Goal: Task Accomplishment & Management: Manage account settings

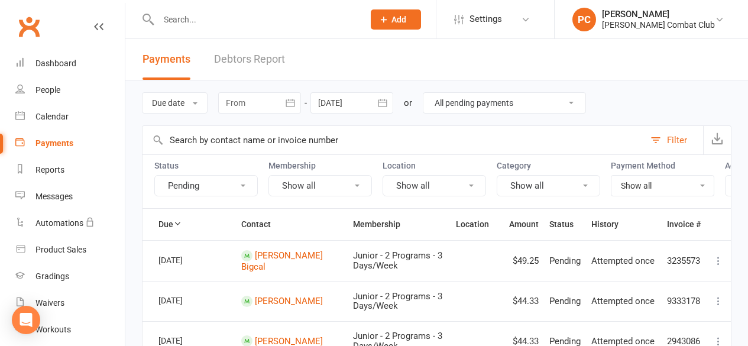
select select "2"
click at [175, 21] on input "text" at bounding box center [255, 19] width 200 height 17
click at [50, 249] on div "Product Sales" at bounding box center [60, 249] width 51 height 9
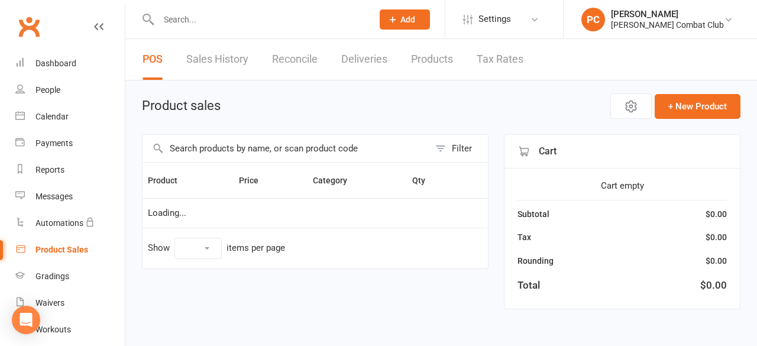
select select "100"
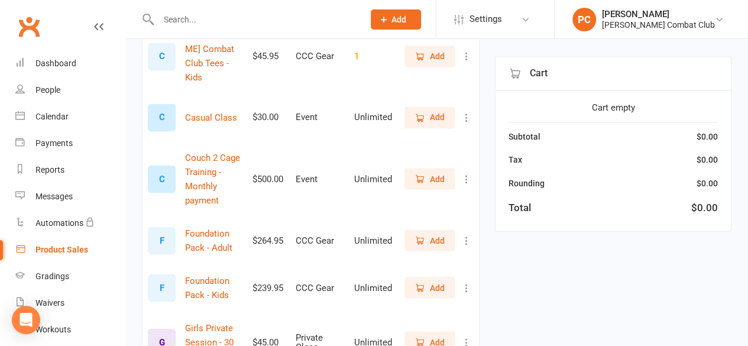
scroll to position [1064, 0]
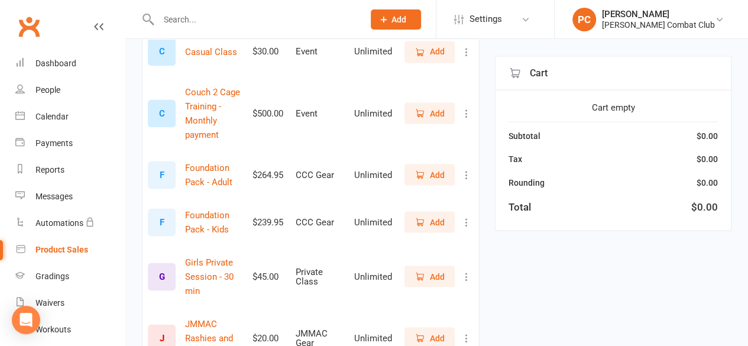
click at [435, 270] on span "Add" at bounding box center [437, 276] width 15 height 13
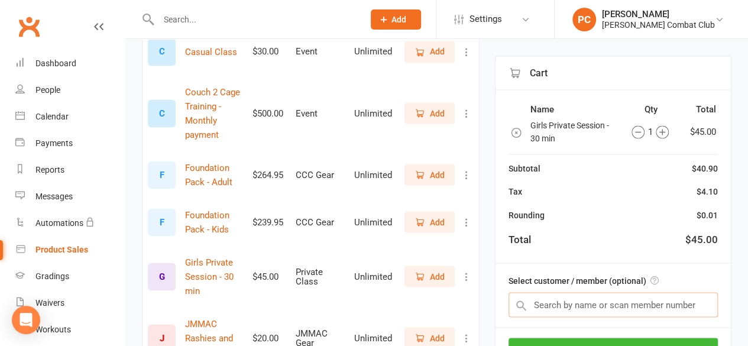
click at [611, 302] on input "text" at bounding box center [612, 305] width 209 height 25
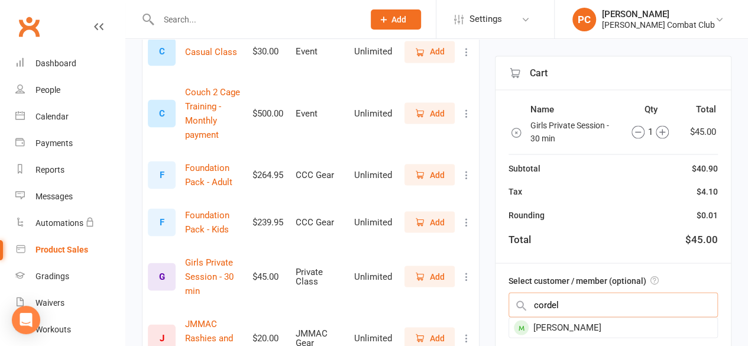
type input "cordel"
click at [557, 323] on div "Cordelia Shoesmith" at bounding box center [613, 328] width 208 height 20
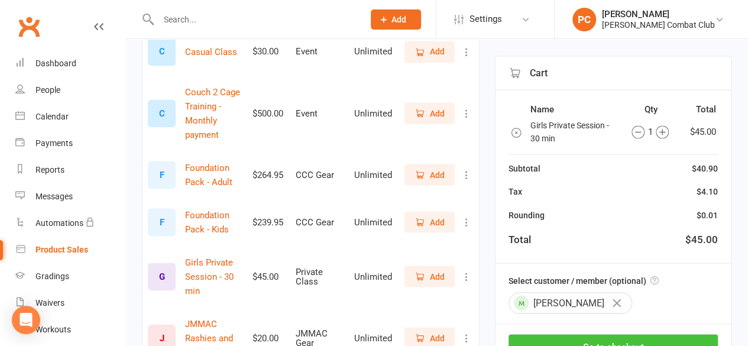
click at [595, 335] on button "Go to checkout" at bounding box center [612, 347] width 209 height 25
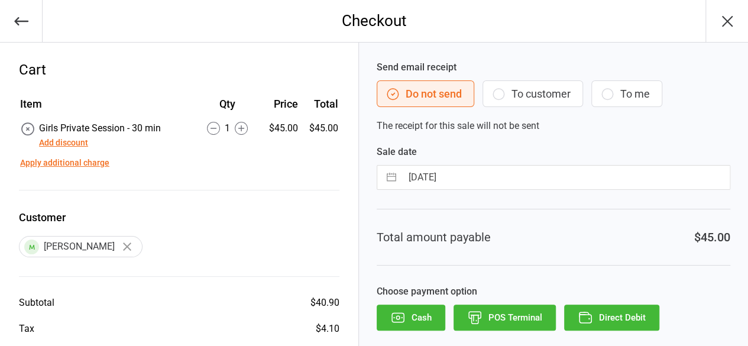
click at [413, 314] on button "Cash" at bounding box center [411, 317] width 69 height 26
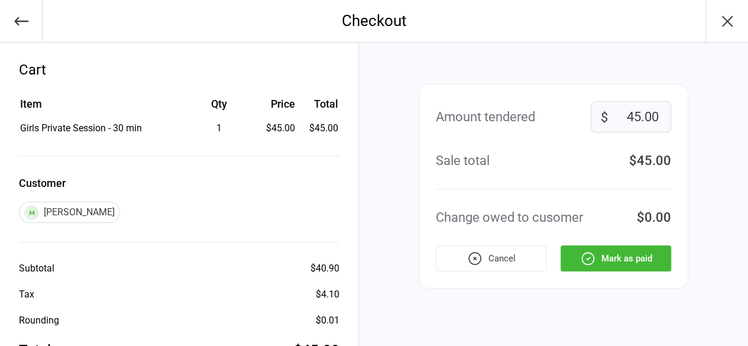
click at [628, 262] on button "Mark as paid" at bounding box center [615, 258] width 111 height 26
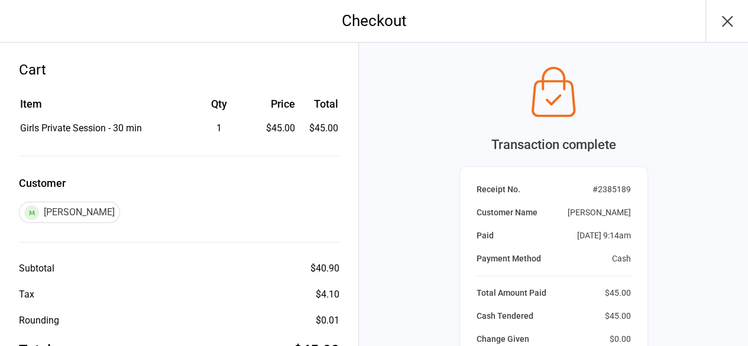
click at [728, 17] on icon "button" at bounding box center [727, 21] width 19 height 19
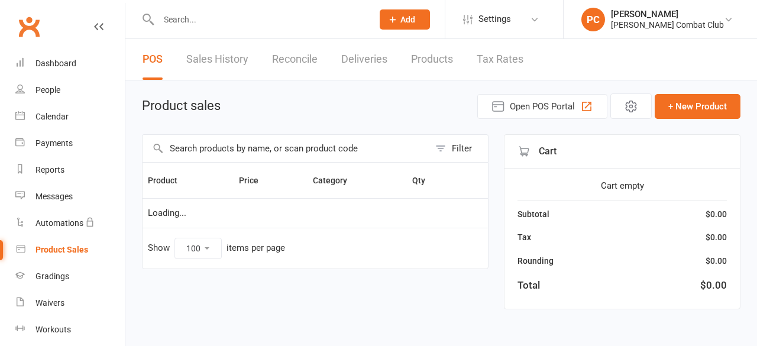
select select "100"
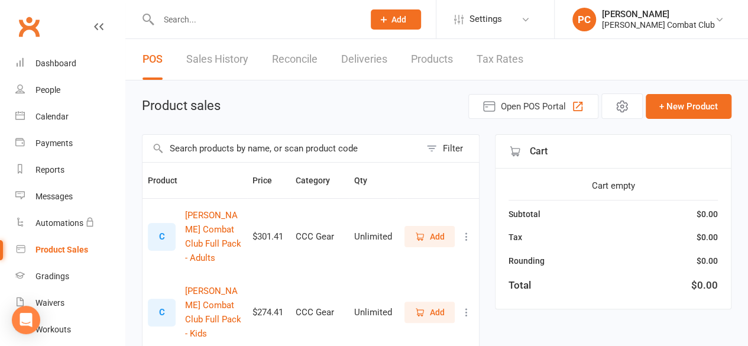
click at [184, 22] on input "text" at bounding box center [255, 19] width 200 height 17
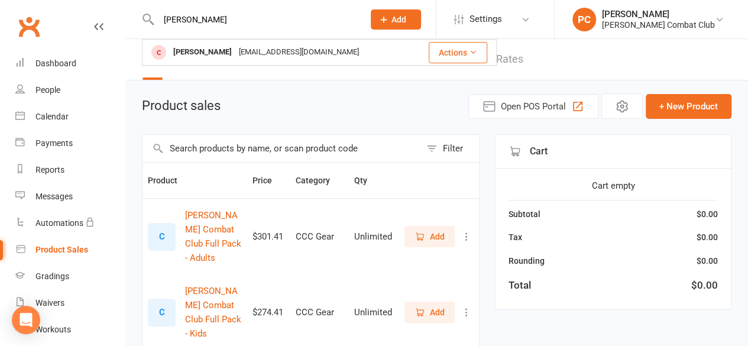
type input "ezra"
click at [204, 54] on div "Ezra Grevell" at bounding box center [203, 52] width 66 height 17
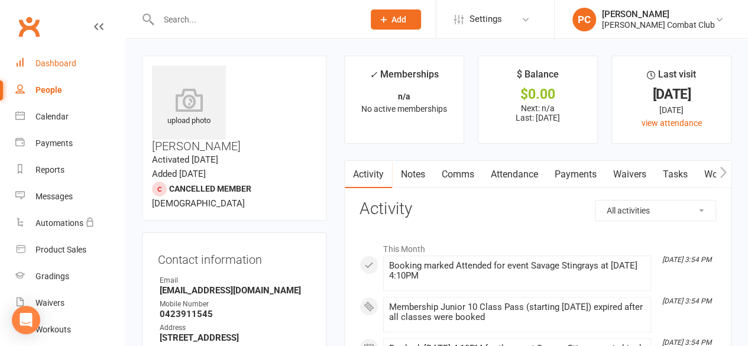
click at [55, 62] on div "Dashboard" at bounding box center [55, 63] width 41 height 9
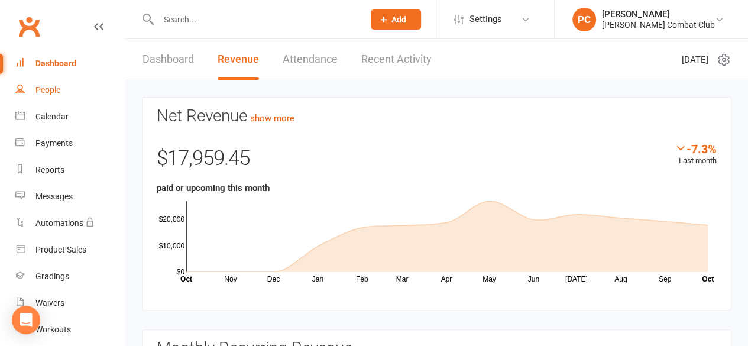
click at [41, 84] on link "People" at bounding box center [69, 90] width 109 height 27
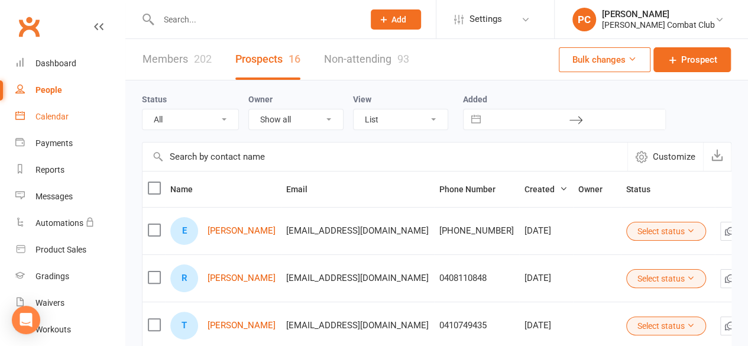
click at [53, 118] on div "Calendar" at bounding box center [51, 116] width 33 height 9
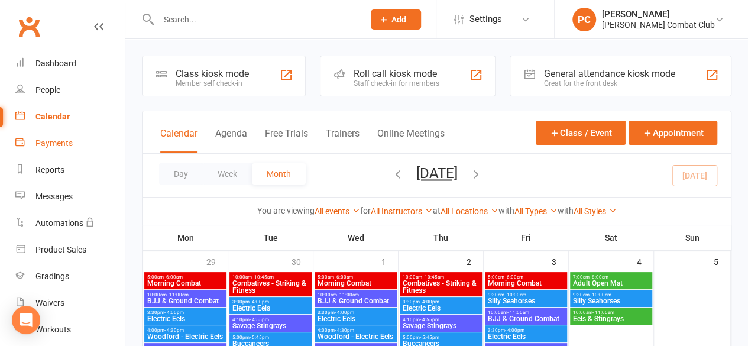
click at [52, 137] on link "Payments" at bounding box center [69, 143] width 109 height 27
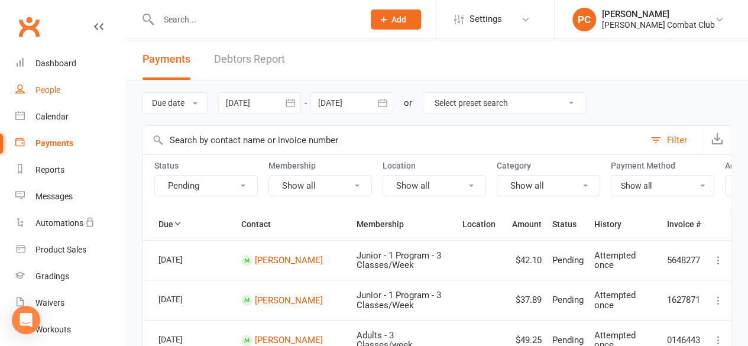
click at [51, 91] on div "People" at bounding box center [47, 89] width 25 height 9
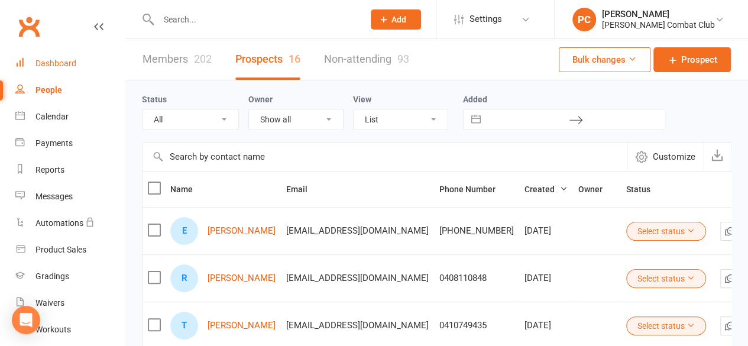
click at [49, 61] on div "Dashboard" at bounding box center [55, 63] width 41 height 9
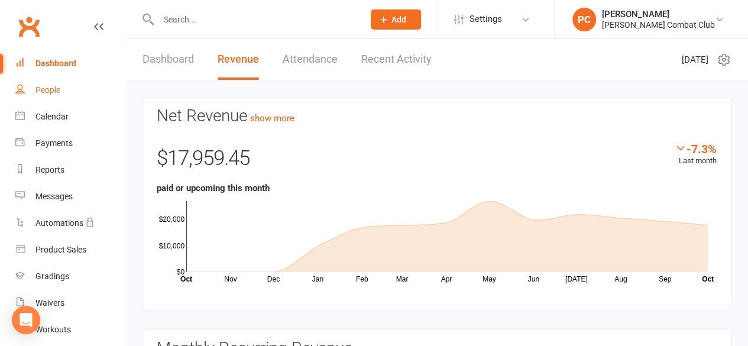
click at [47, 95] on div "People" at bounding box center [47, 89] width 25 height 9
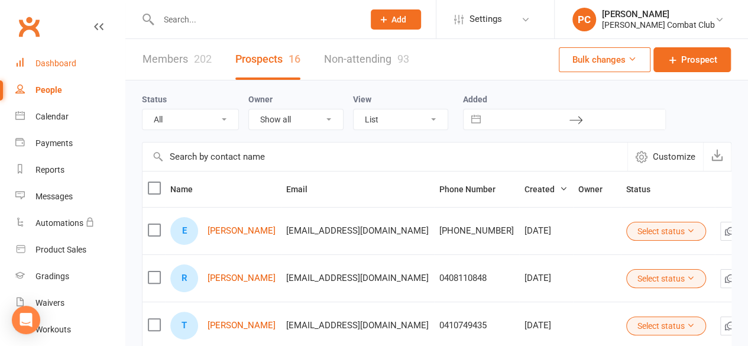
click at [58, 62] on div "Dashboard" at bounding box center [55, 63] width 41 height 9
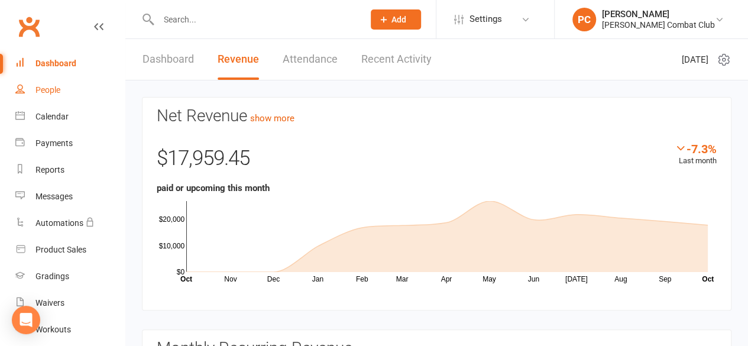
click at [41, 85] on link "People" at bounding box center [69, 90] width 109 height 27
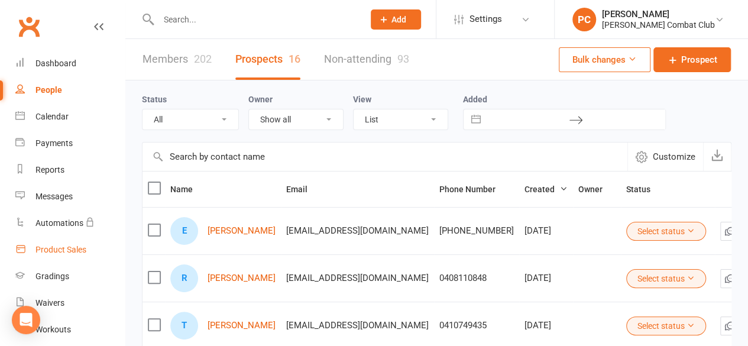
click at [57, 247] on div "Product Sales" at bounding box center [60, 249] width 51 height 9
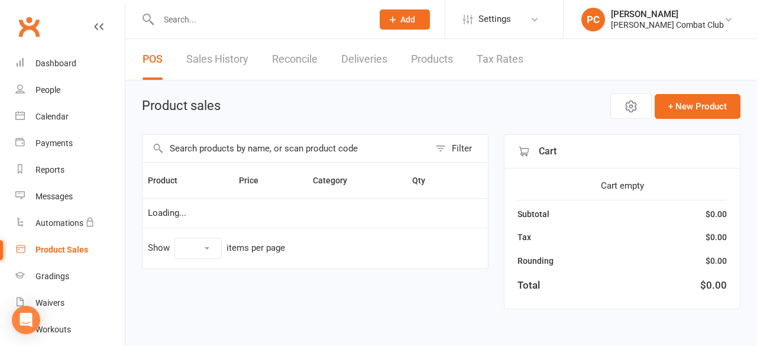
select select "100"
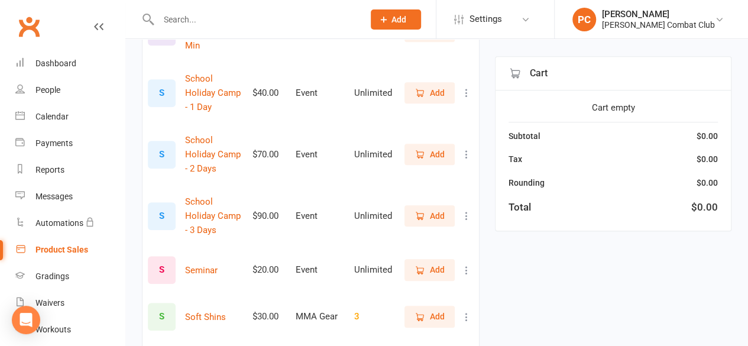
scroll to position [2542, 0]
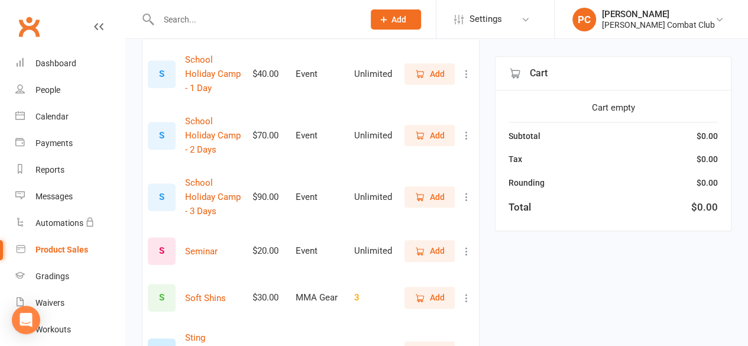
click at [421, 293] on icon "button" at bounding box center [419, 298] width 11 height 11
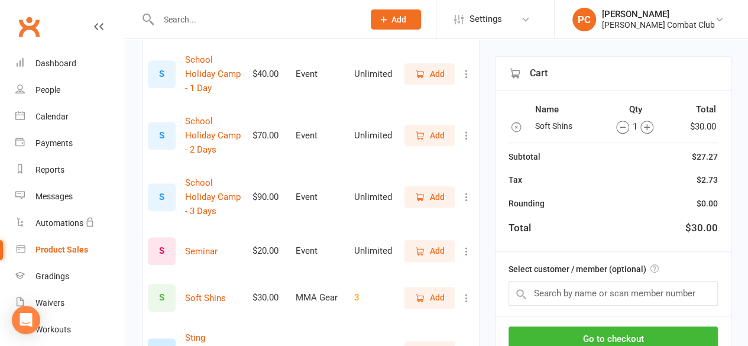
click at [648, 126] on icon "button" at bounding box center [647, 127] width 6 height 6
click at [579, 293] on input "text" at bounding box center [612, 293] width 209 height 25
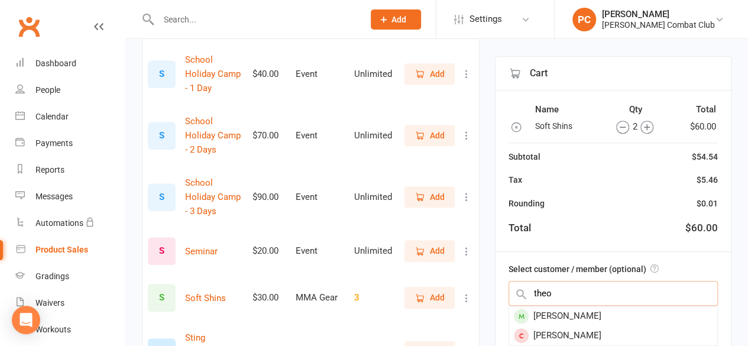
type input "theo"
click at [563, 309] on div "Theo stewart" at bounding box center [613, 316] width 208 height 20
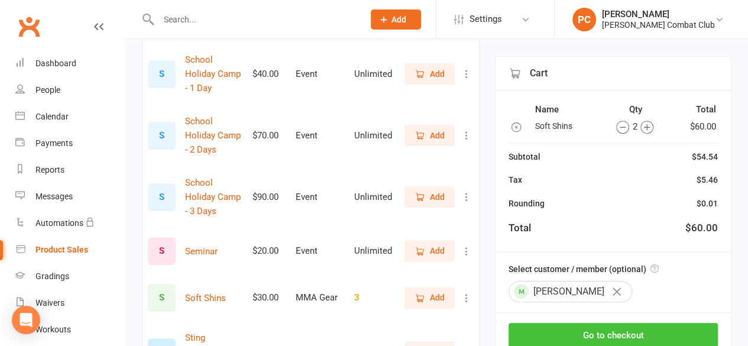
click at [596, 332] on button "Go to checkout" at bounding box center [612, 335] width 209 height 25
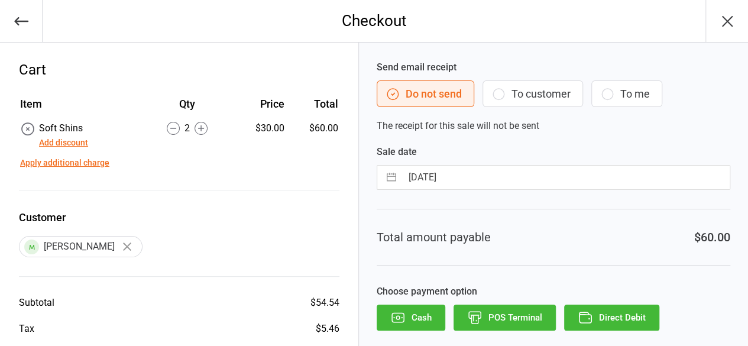
click at [625, 317] on button "Direct Debit" at bounding box center [611, 317] width 95 height 26
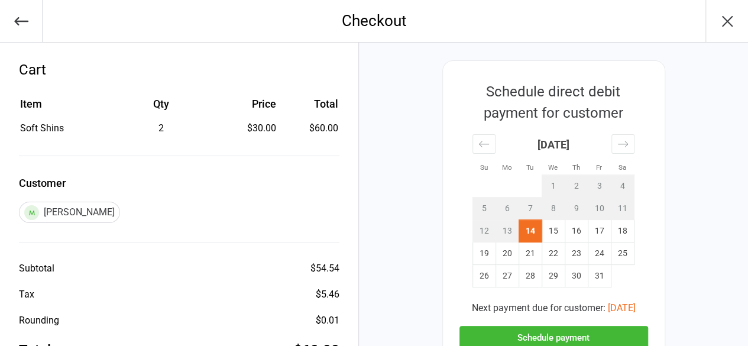
click at [614, 327] on button "Schedule payment" at bounding box center [553, 338] width 189 height 24
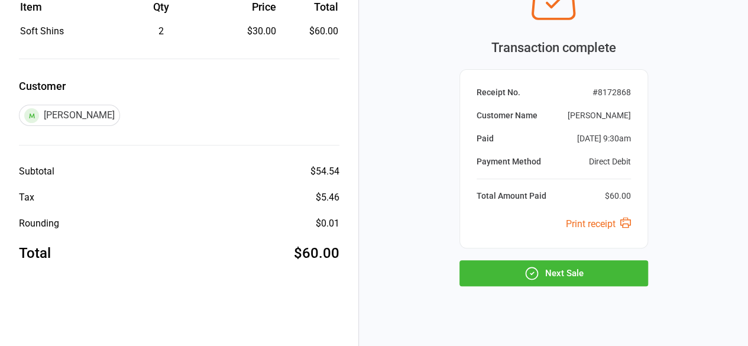
scroll to position [113, 0]
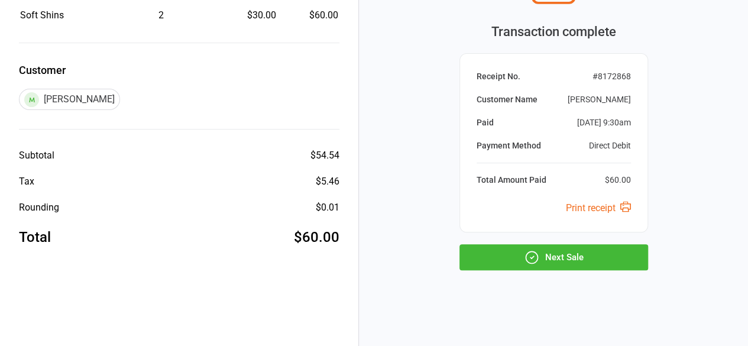
click at [582, 254] on button "Next Sale" at bounding box center [553, 257] width 189 height 26
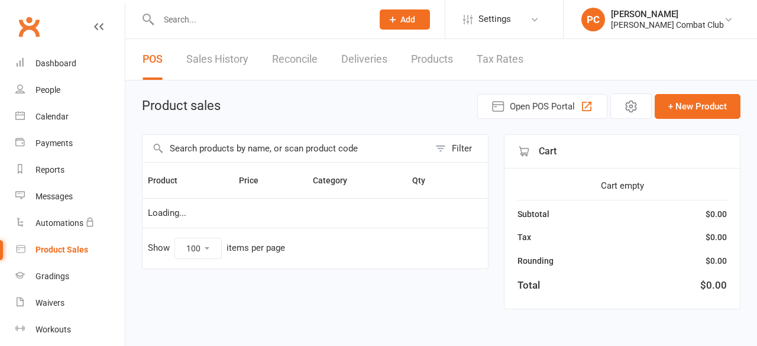
select select "100"
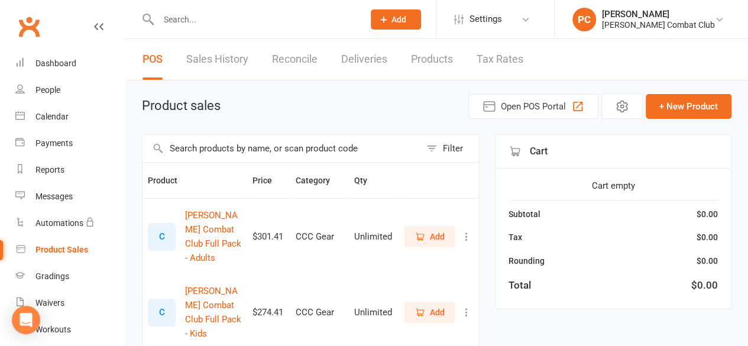
click at [187, 16] on input "text" at bounding box center [255, 19] width 200 height 17
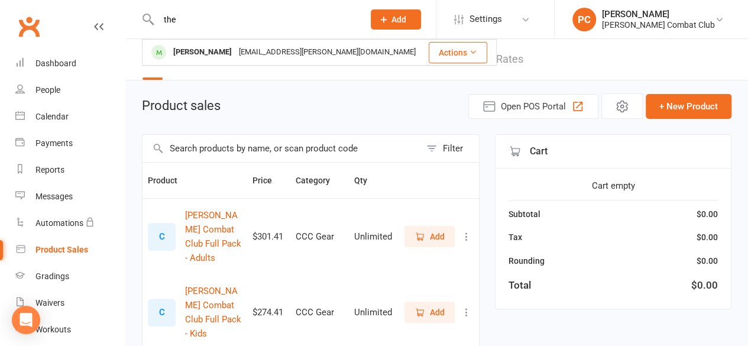
type input "the"
click at [207, 54] on div "Theo stewart" at bounding box center [203, 52] width 66 height 17
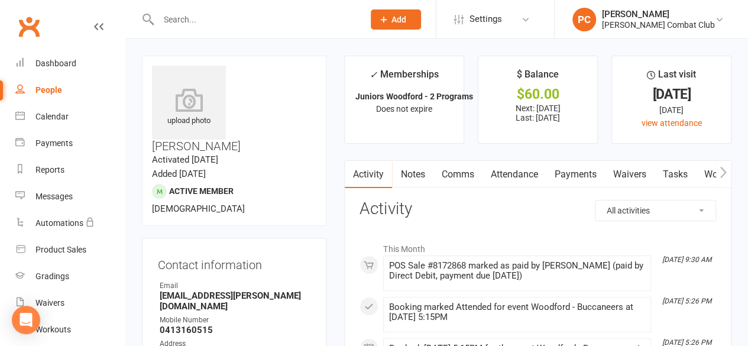
click at [562, 170] on link "Payments" at bounding box center [575, 174] width 59 height 27
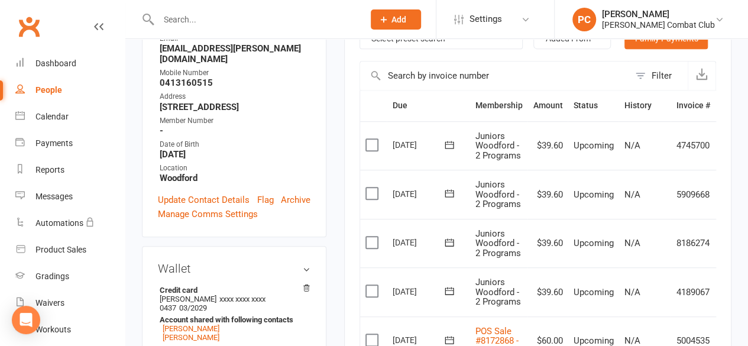
scroll to position [414, 0]
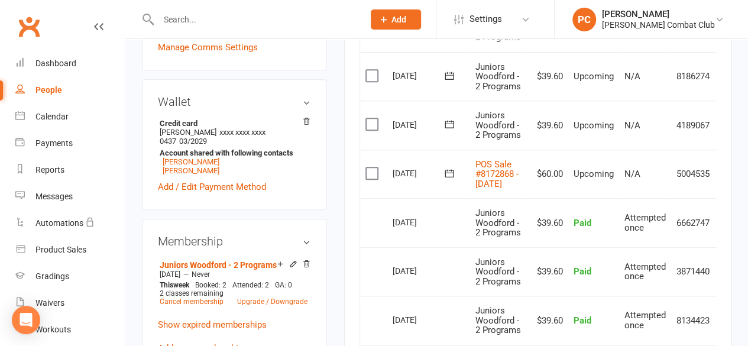
click at [94, 24] on icon at bounding box center [98, 26] width 9 height 9
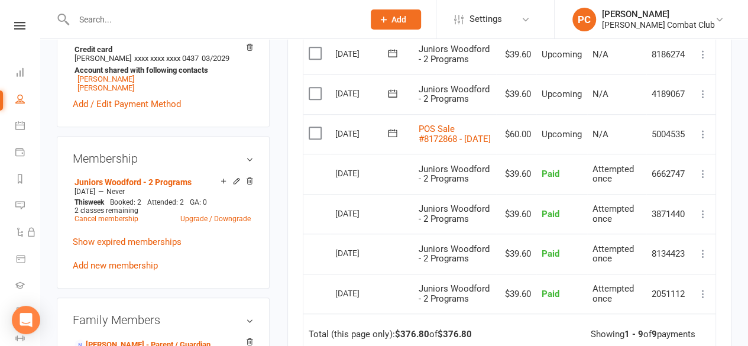
click at [703, 135] on icon at bounding box center [703, 134] width 12 height 12
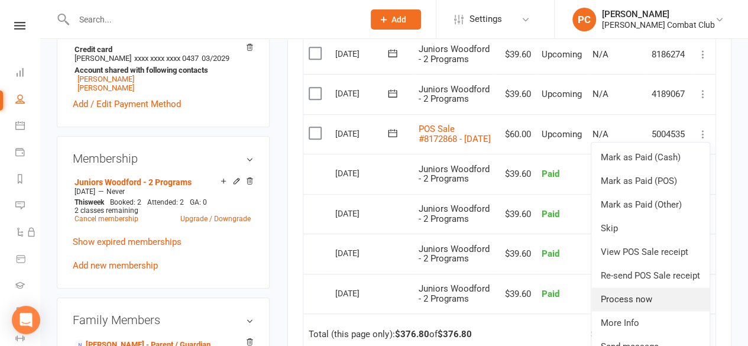
click at [627, 303] on link "Process now" at bounding box center [650, 299] width 118 height 24
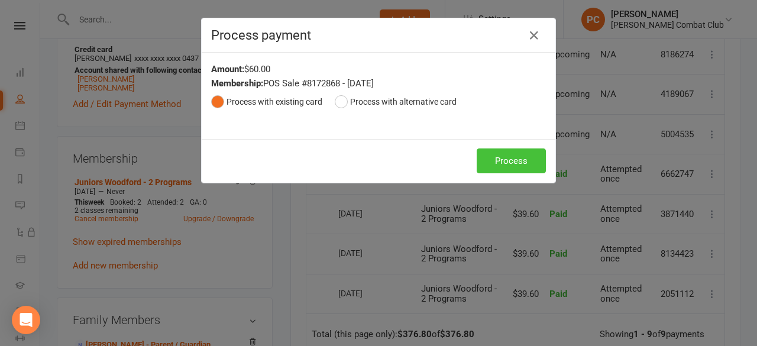
click at [497, 160] on button "Process" at bounding box center [510, 160] width 69 height 25
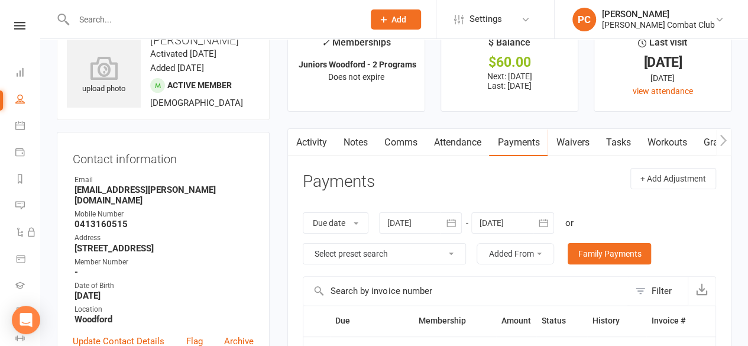
scroll to position [0, 0]
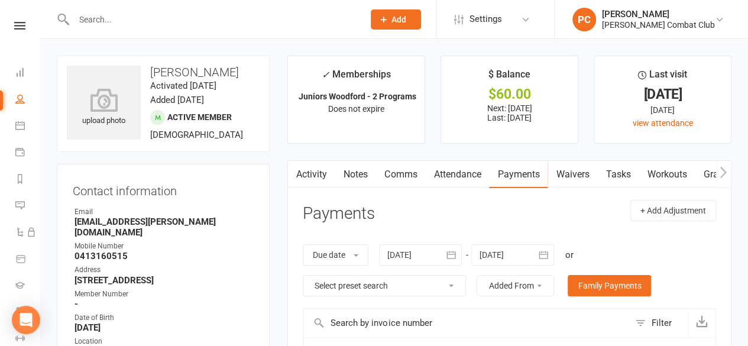
click at [147, 21] on input "text" at bounding box center [212, 19] width 285 height 17
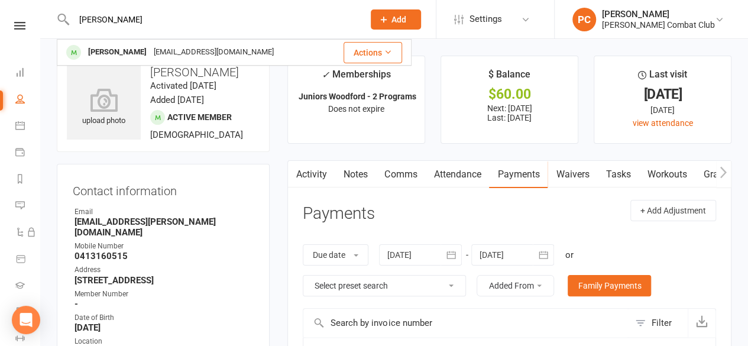
type input "tate"
click at [126, 53] on div "Tate Smerdon" at bounding box center [118, 52] width 66 height 17
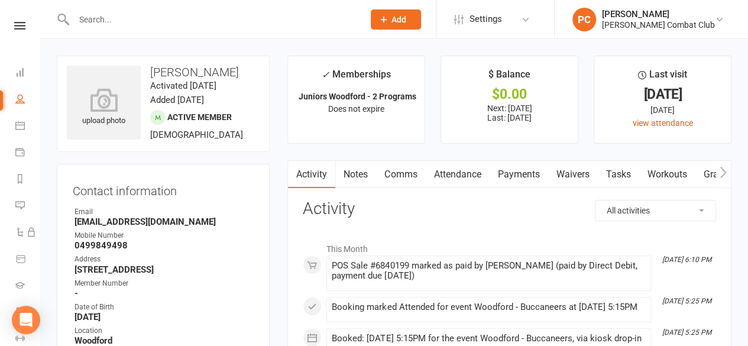
click at [512, 172] on link "Payments" at bounding box center [518, 174] width 59 height 27
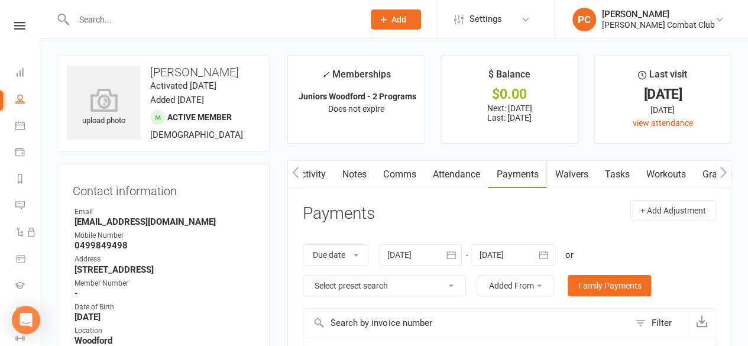
click at [17, 97] on icon at bounding box center [19, 98] width 9 height 9
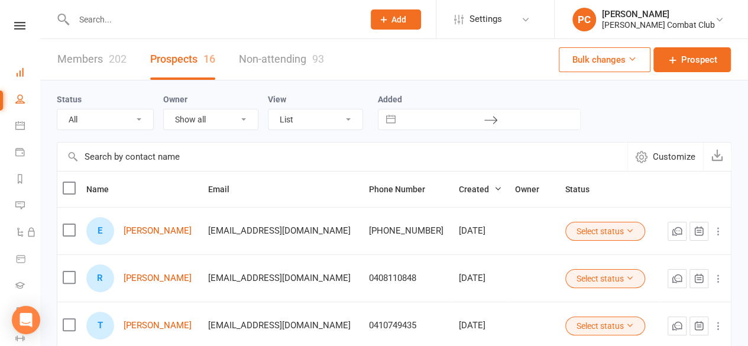
click at [19, 72] on icon at bounding box center [19, 71] width 9 height 9
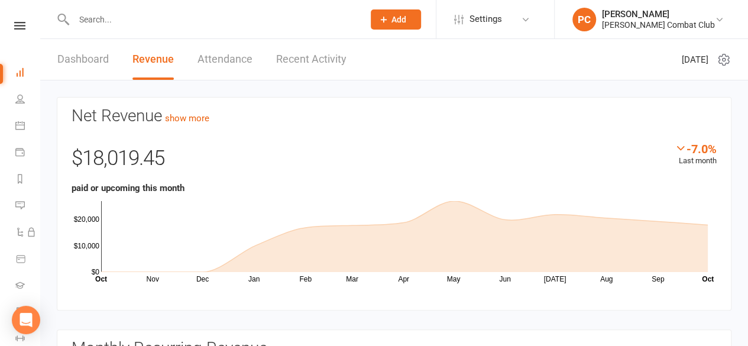
click at [103, 18] on input "text" at bounding box center [212, 19] width 285 height 17
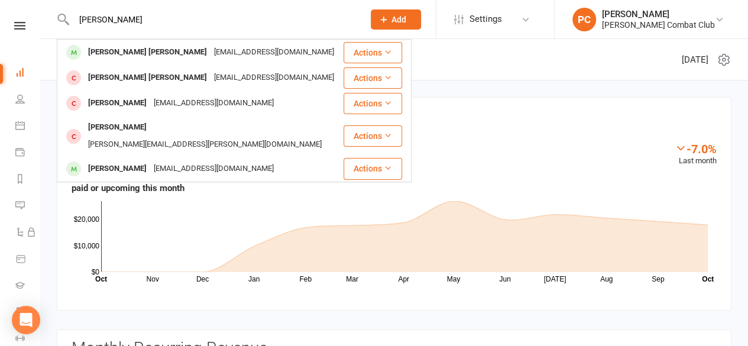
type input "[PERSON_NAME]"
click at [122, 77] on div "[PERSON_NAME] [PERSON_NAME]" at bounding box center [148, 77] width 126 height 17
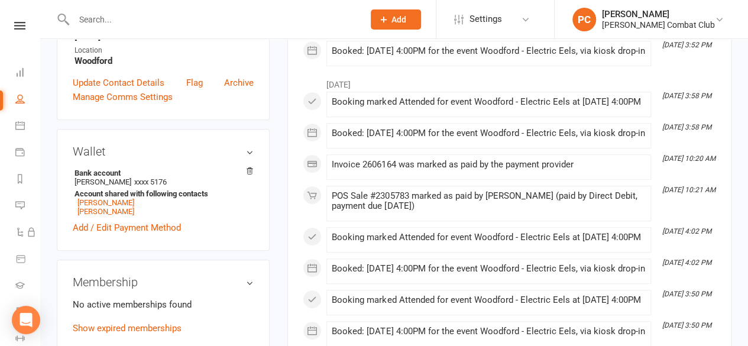
scroll to position [355, 0]
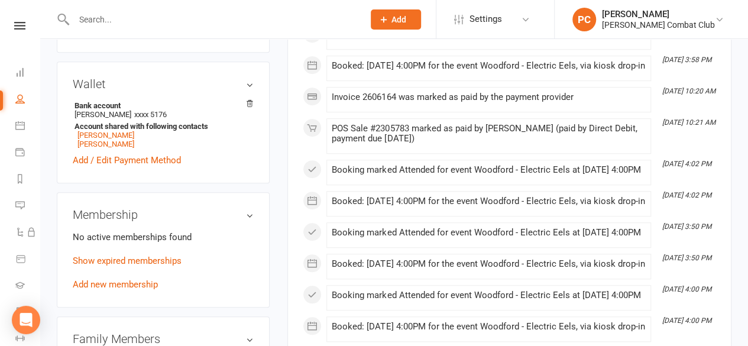
click at [118, 282] on link "Add new membership" at bounding box center [115, 284] width 85 height 11
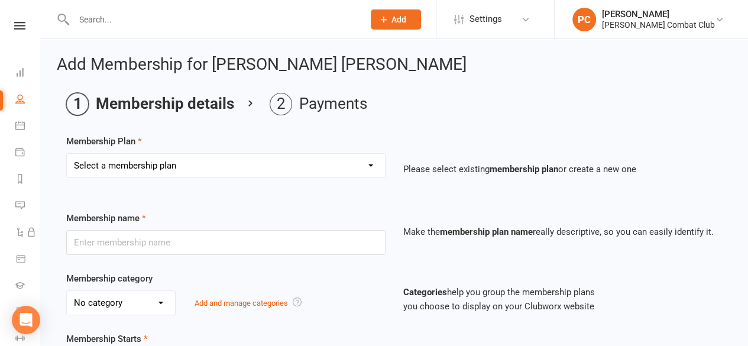
click at [376, 160] on select "Select a membership plan Create new Membership Plan Junior - 1 Program - 3 Clas…" at bounding box center [226, 166] width 318 height 24
select select "12"
click at [67, 154] on select "Select a membership plan Create new Membership Plan Junior - 1 Program - 3 Clas…" at bounding box center [226, 166] width 318 height 24
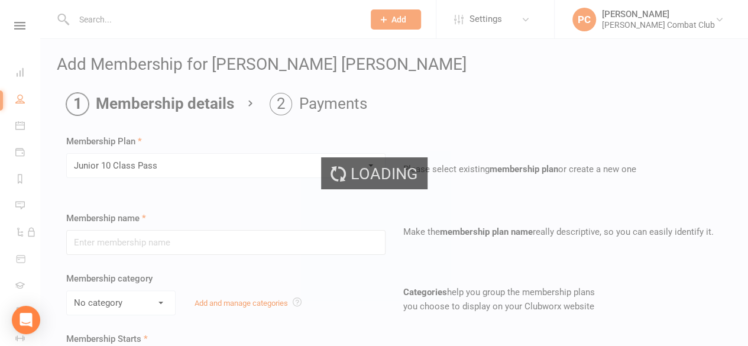
type input "Junior 10 Class Pass"
select select "0"
type input "6"
select select "2"
type input "10"
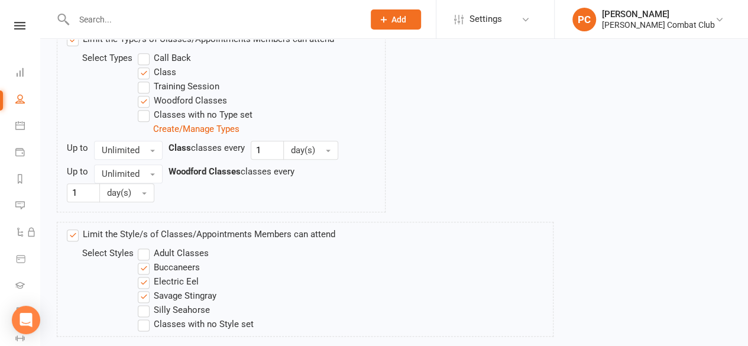
scroll to position [728, 0]
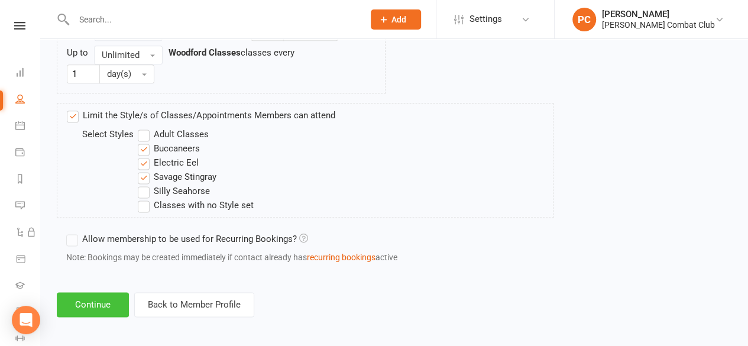
click at [108, 294] on button "Continue" at bounding box center [93, 304] width 72 height 25
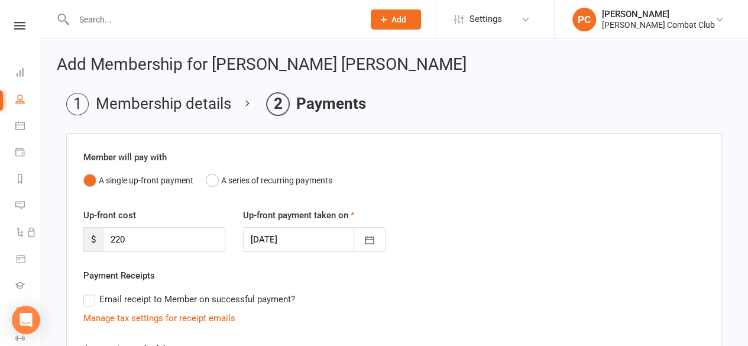
scroll to position [296, 0]
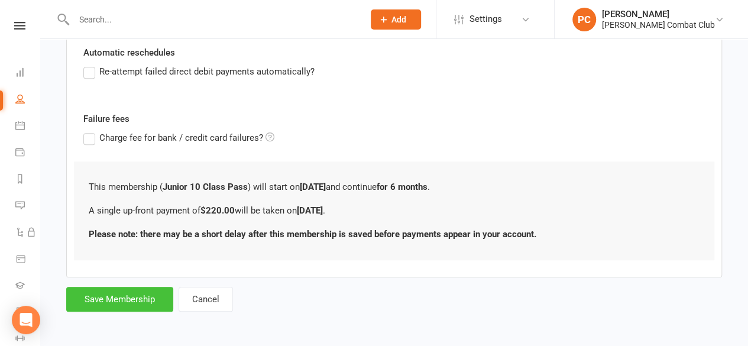
click at [135, 298] on button "Save Membership" at bounding box center [119, 299] width 107 height 25
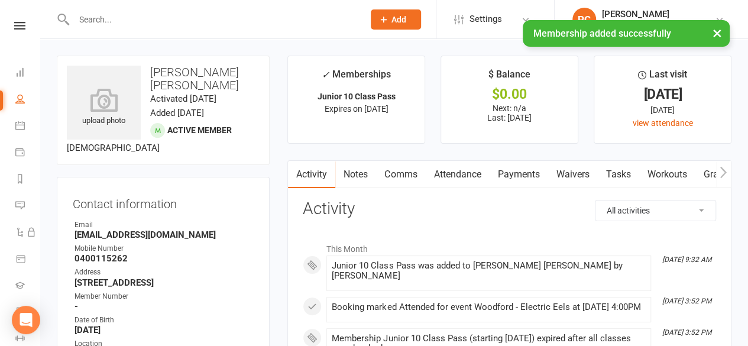
click at [520, 170] on link "Payments" at bounding box center [518, 174] width 59 height 27
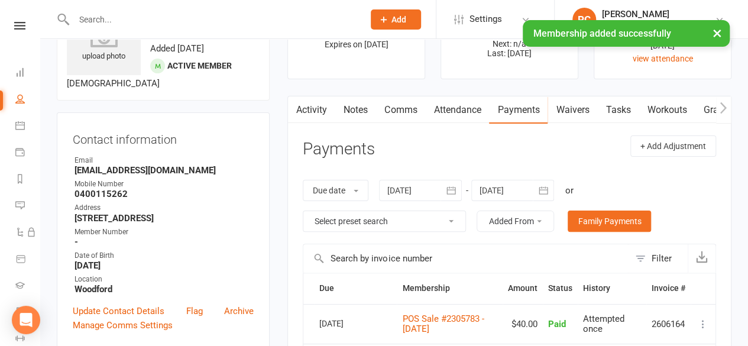
scroll to position [177, 0]
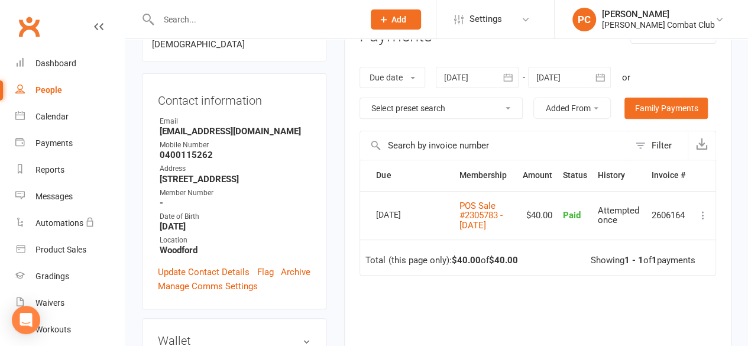
scroll to position [118, 0]
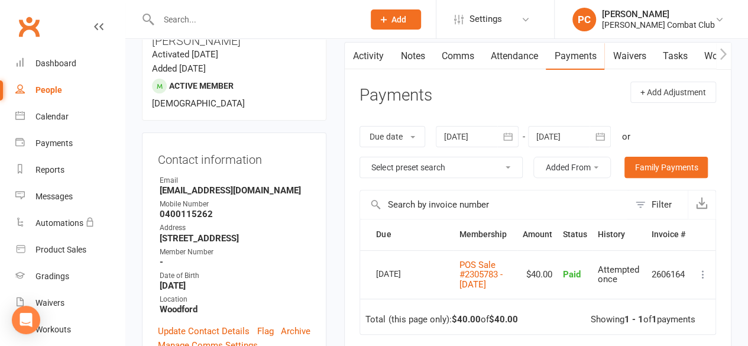
click at [453, 51] on link "Comms" at bounding box center [457, 56] width 49 height 27
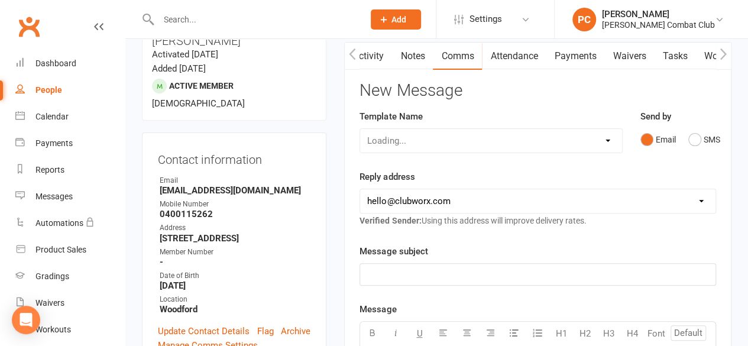
scroll to position [0, 1]
click at [582, 51] on link "Payments" at bounding box center [574, 56] width 59 height 27
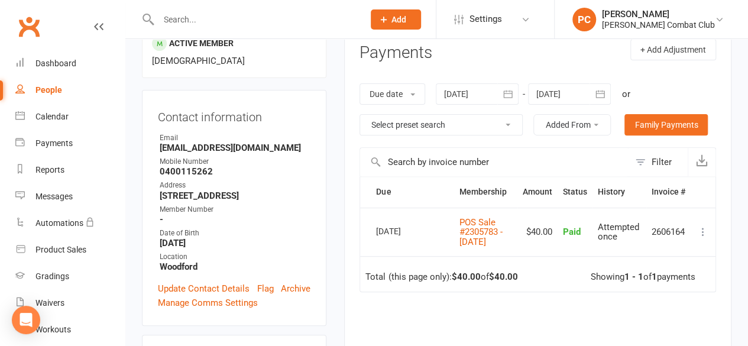
scroll to position [177, 0]
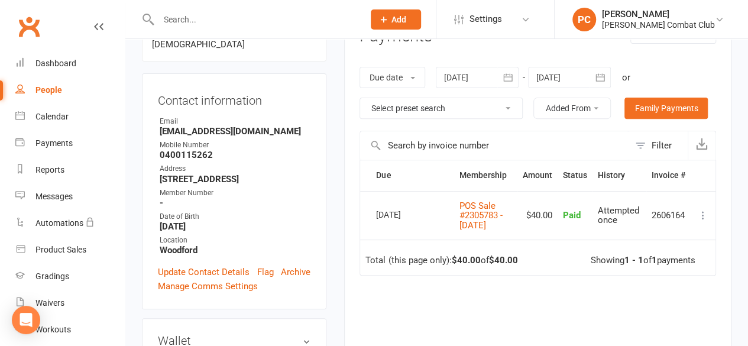
click at [498, 76] on div at bounding box center [477, 77] width 83 height 21
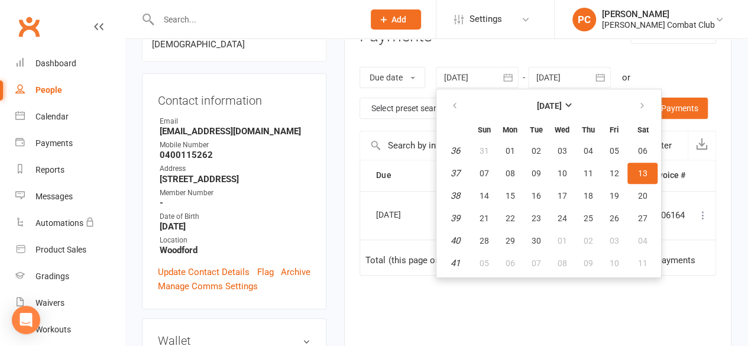
click at [571, 77] on div at bounding box center [569, 77] width 83 height 21
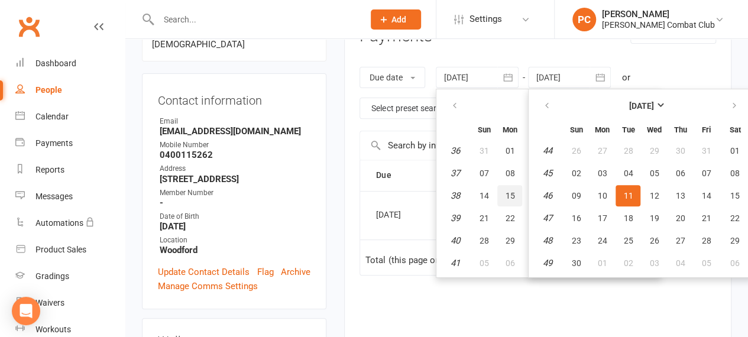
click at [507, 194] on span "15" at bounding box center [509, 195] width 9 height 9
type input "[DATE]"
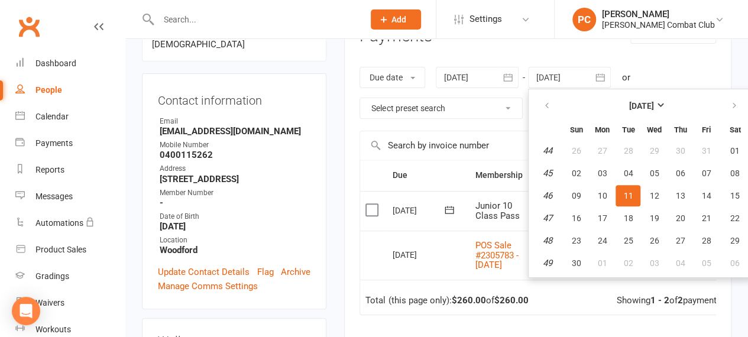
click at [340, 266] on main "✓ Memberships Junior 10 Class Pass Expires on [DATE] $ Balance $0.00 Next: n/a …" at bounding box center [537, 187] width 405 height 619
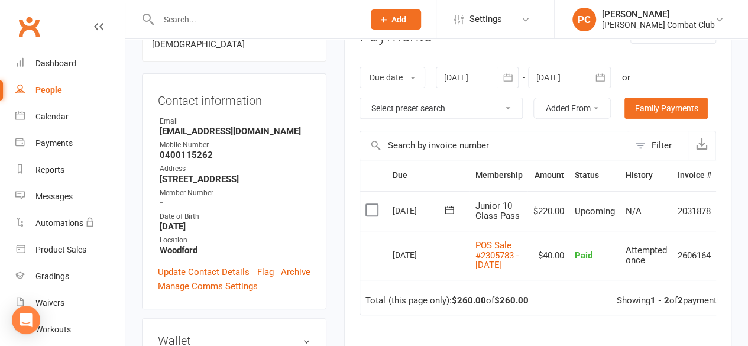
click at [675, 63] on div "Due date Due date Date paid Date failed Date settled [DATE] [DATE] Sun Mon Tue …" at bounding box center [537, 93] width 356 height 76
click at [675, 111] on link "Family Payments" at bounding box center [665, 108] width 83 height 21
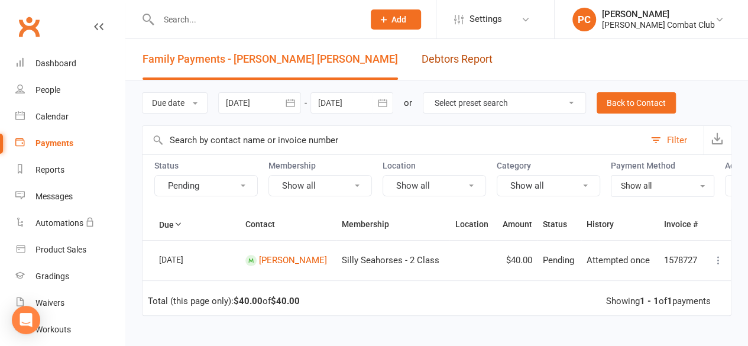
click at [421, 59] on link "Debtors Report" at bounding box center [456, 59] width 71 height 41
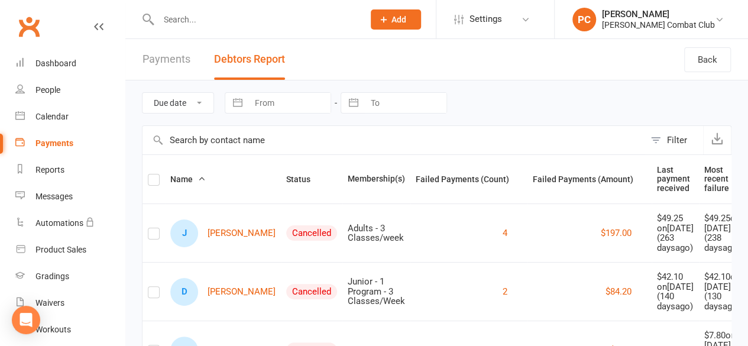
click at [205, 21] on input "text" at bounding box center [255, 19] width 200 height 17
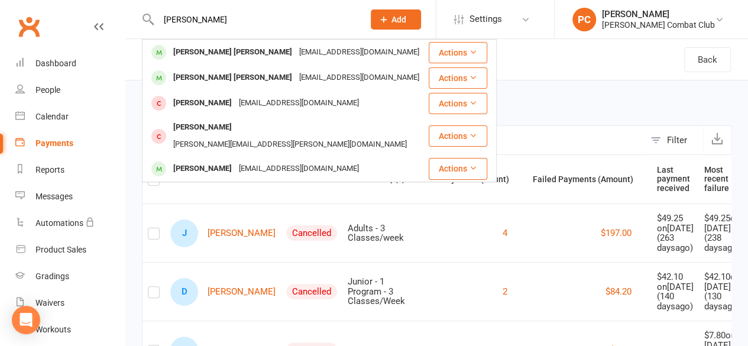
type input "[PERSON_NAME]"
click at [221, 77] on div "[PERSON_NAME] [PERSON_NAME]" at bounding box center [233, 77] width 126 height 17
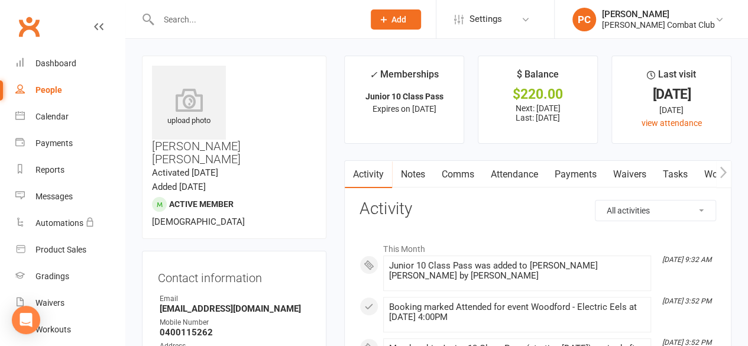
click at [569, 172] on link "Payments" at bounding box center [575, 174] width 59 height 27
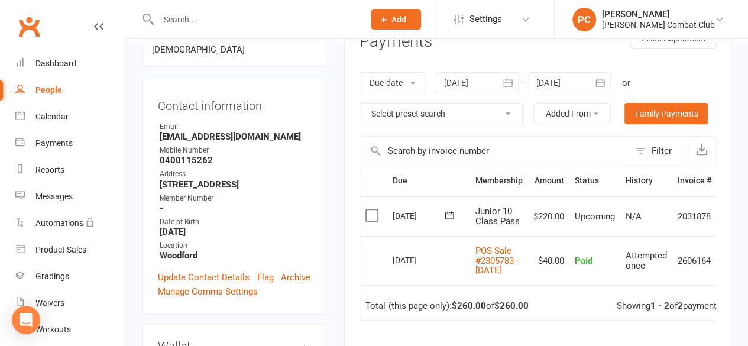
scroll to position [177, 0]
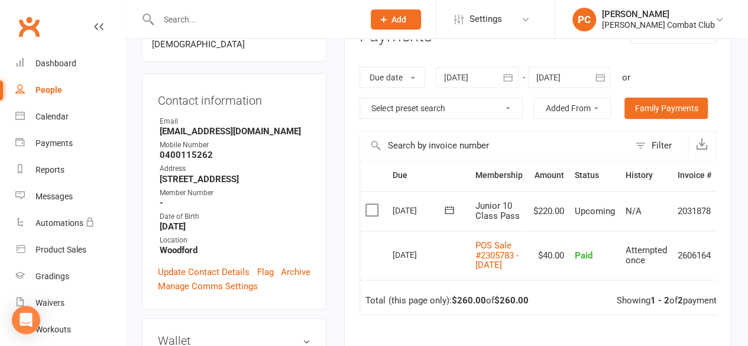
click at [94, 22] on icon at bounding box center [98, 26] width 9 height 9
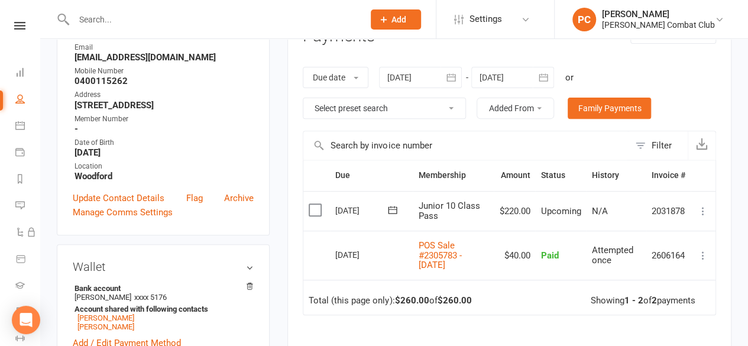
click at [703, 210] on icon at bounding box center [703, 211] width 12 height 12
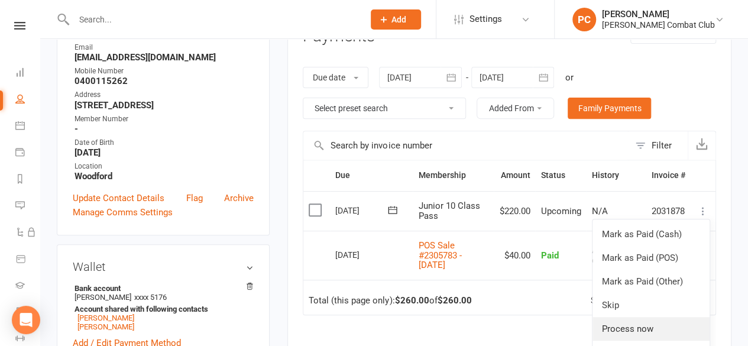
click at [651, 325] on link "Process now" at bounding box center [650, 329] width 117 height 24
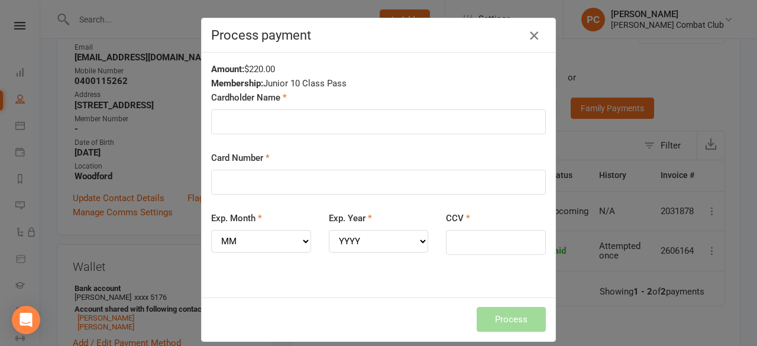
click at [528, 37] on icon "button" at bounding box center [534, 35] width 14 height 14
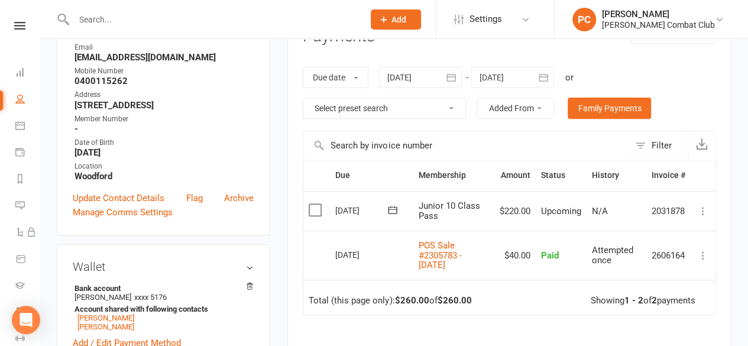
click at [14, 29] on icon at bounding box center [19, 26] width 11 height 8
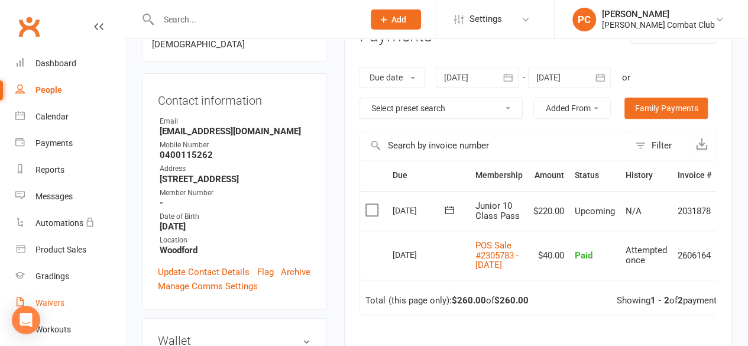
click at [59, 298] on div "Waivers" at bounding box center [49, 302] width 29 height 9
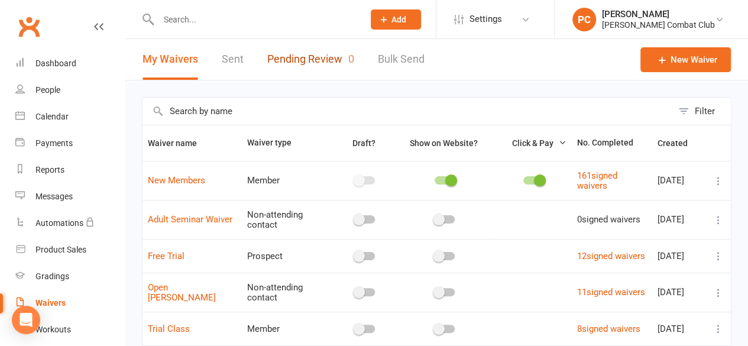
click at [312, 59] on link "Pending Review 0" at bounding box center [310, 59] width 87 height 41
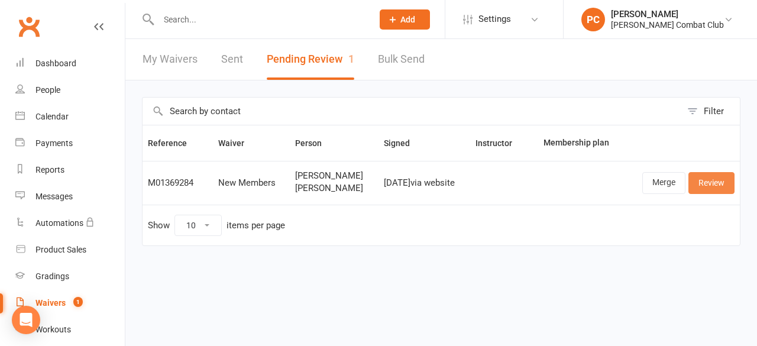
click at [716, 180] on link "Review" at bounding box center [711, 182] width 46 height 21
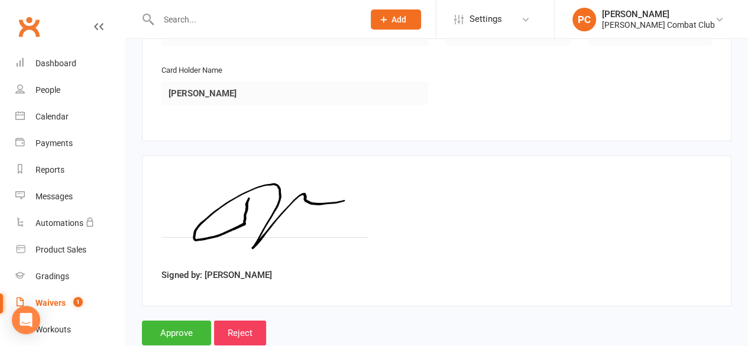
scroll to position [1729, 0]
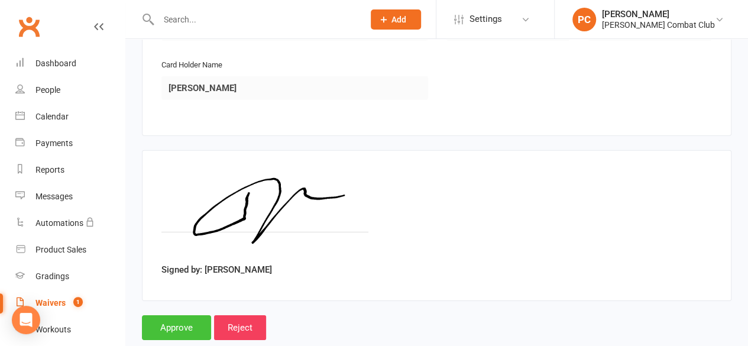
click at [166, 315] on input "Approve" at bounding box center [176, 327] width 69 height 25
